Goal: Task Accomplishment & Management: Use online tool/utility

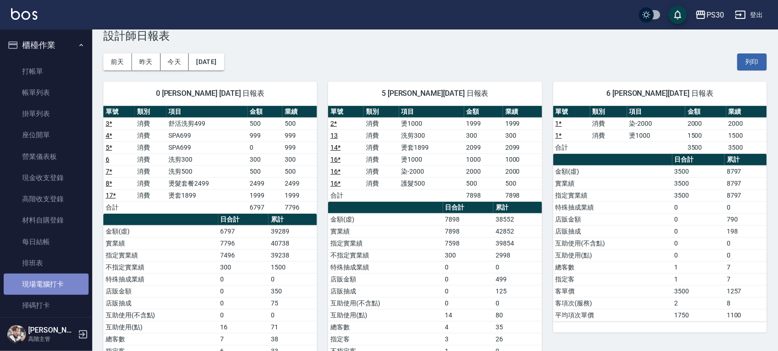
click at [61, 286] on link "現場電腦打卡" at bounding box center [46, 284] width 85 height 21
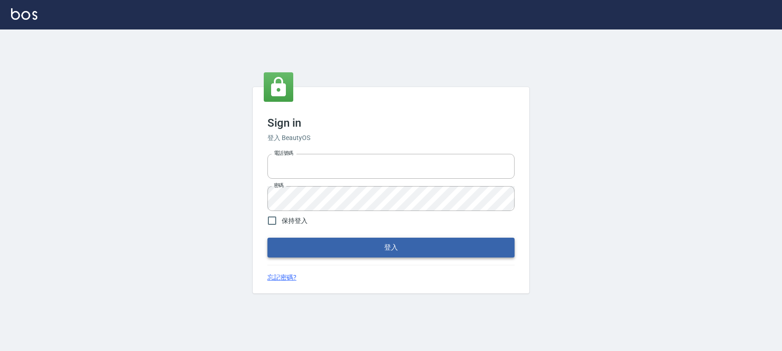
type input "0972392966"
click at [471, 244] on button "登入" at bounding box center [390, 247] width 247 height 19
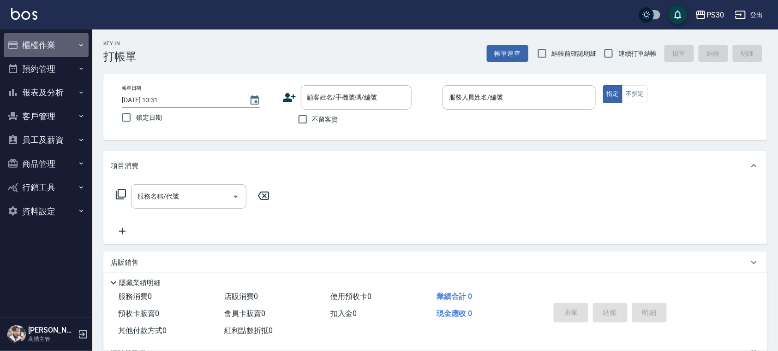
click at [64, 46] on button "櫃檯作業" at bounding box center [46, 45] width 85 height 24
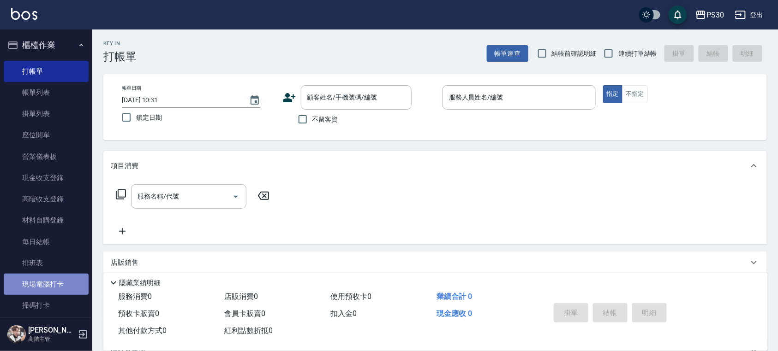
click at [64, 287] on link "現場電腦打卡" at bounding box center [46, 284] width 85 height 21
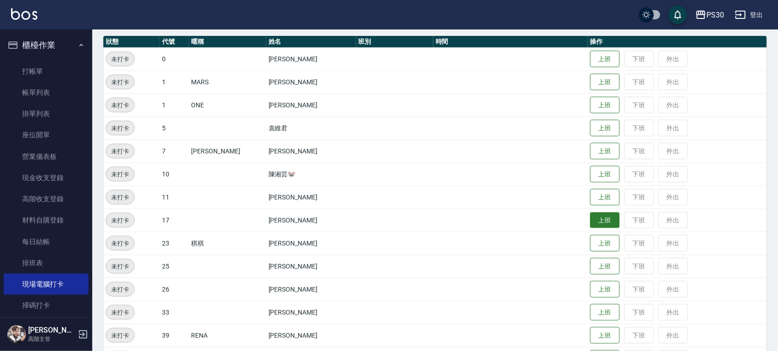
scroll to position [123, 0]
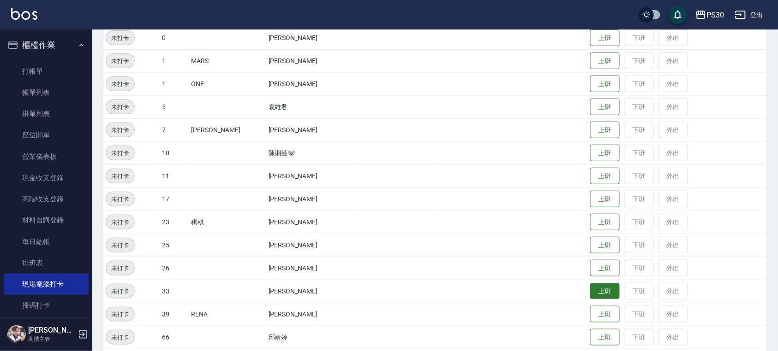
click at [604, 294] on button "上班" at bounding box center [605, 292] width 30 height 16
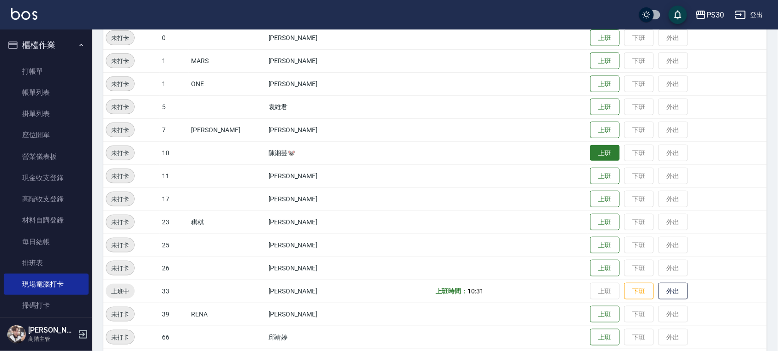
click at [597, 145] on button "上班" at bounding box center [605, 153] width 30 height 16
click at [592, 101] on button "上班" at bounding box center [605, 107] width 30 height 16
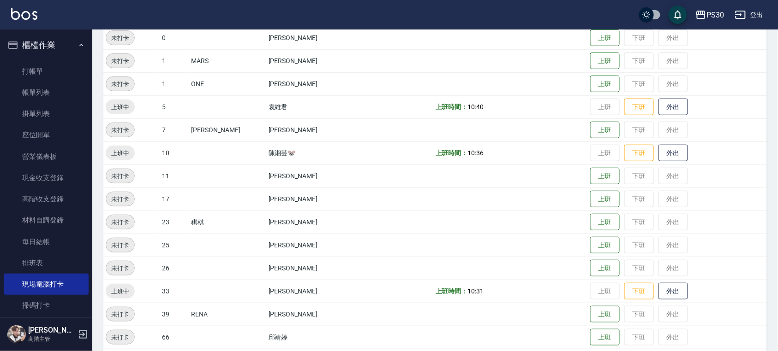
click at [16, 13] on img at bounding box center [24, 14] width 26 height 12
